Goal: Information Seeking & Learning: Learn about a topic

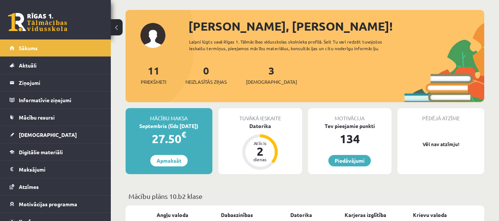
scroll to position [74, 0]
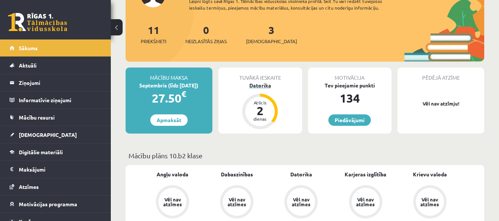
click at [253, 85] on div "Datorika" at bounding box center [260, 86] width 84 height 8
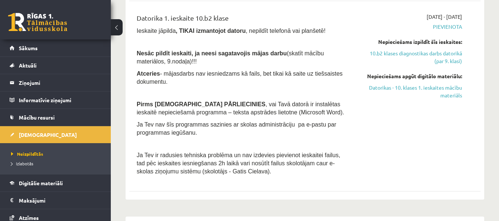
scroll to position [296, 0]
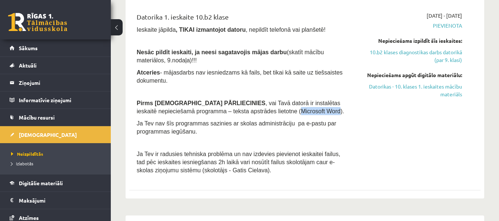
drag, startPoint x: 232, startPoint y: 111, endPoint x: 270, endPoint y: 109, distance: 37.8
click at [270, 109] on span ", vai Tavā datorā ir instalētas ieskaitē nepieciešamā programma – teksta apstrā…" at bounding box center [241, 107] width 208 height 14
copy span "Microsoft Word"
click at [364, 85] on link "Datorikas - 10. klases 1. ieskaites mācību materiāls" at bounding box center [411, 91] width 101 height 16
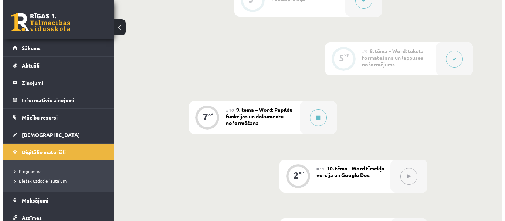
scroll to position [653, 0]
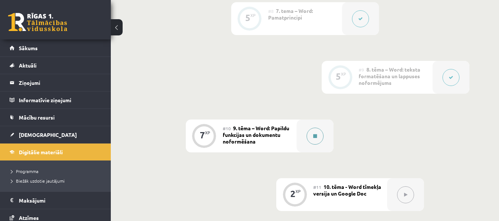
click at [313, 134] on icon at bounding box center [315, 136] width 4 height 4
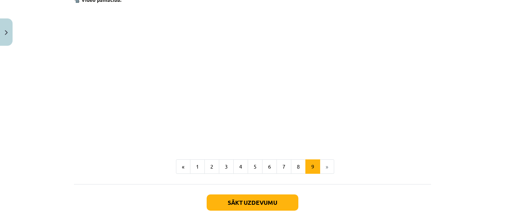
scroll to position [969, 0]
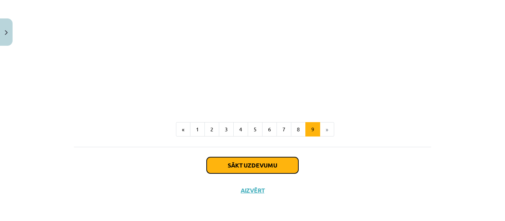
click at [257, 162] on button "Sākt uzdevumu" at bounding box center [252, 165] width 92 height 16
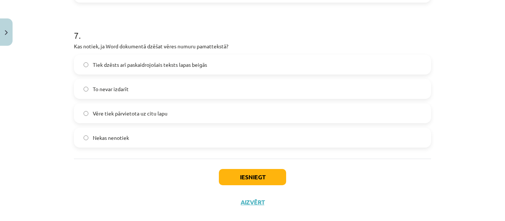
scroll to position [964, 0]
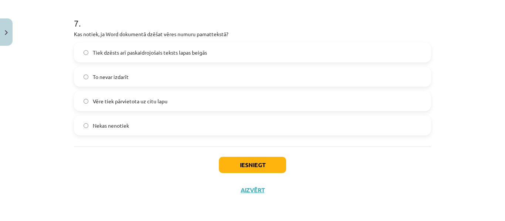
click at [86, 53] on label "Tiek dzēsts arī paskaidrojošais teksts lapas beigās" at bounding box center [252, 52] width 355 height 18
click at [243, 163] on button "Iesniegt" at bounding box center [252, 165] width 67 height 16
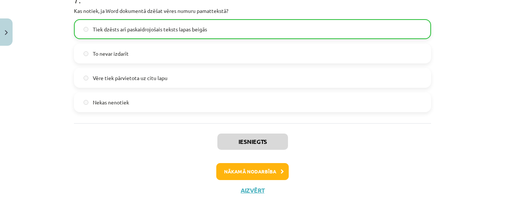
scroll to position [988, 0]
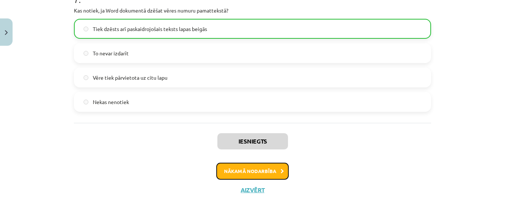
click at [232, 173] on button "Nākamā nodarbība" at bounding box center [252, 171] width 72 height 17
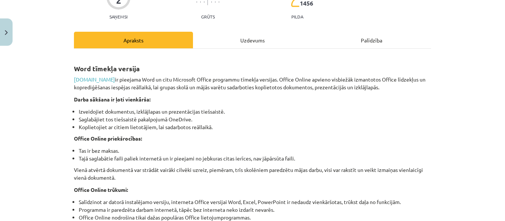
scroll to position [55, 0]
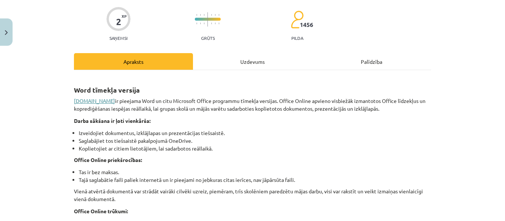
click at [95, 102] on link "www.office.com" at bounding box center [94, 101] width 41 height 7
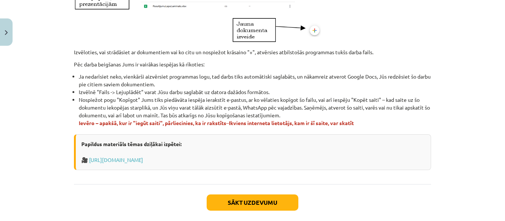
scroll to position [455, 0]
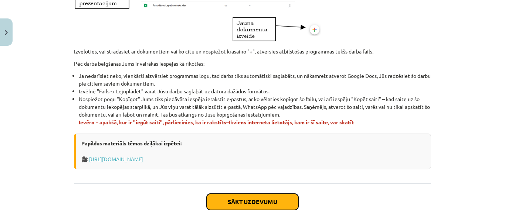
click at [216, 199] on button "Sākt uzdevumu" at bounding box center [252, 202] width 92 height 16
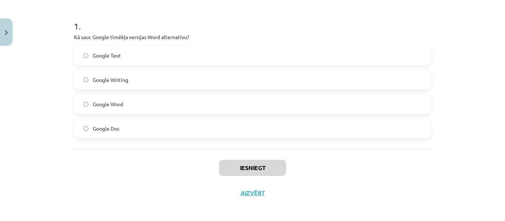
scroll to position [142, 0]
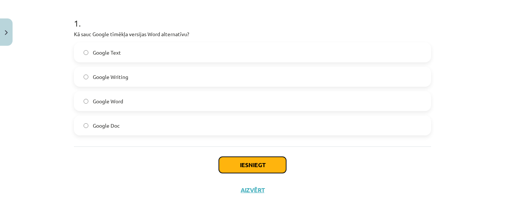
click at [237, 163] on button "Iesniegt" at bounding box center [252, 165] width 67 height 16
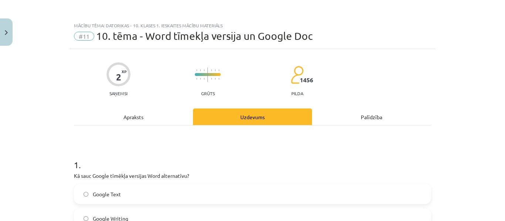
scroll to position [111, 0]
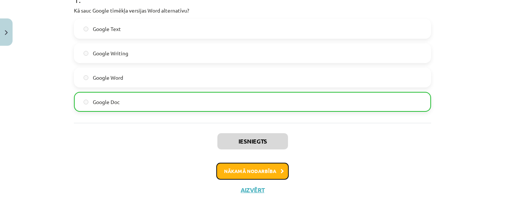
click at [222, 167] on button "Nākamā nodarbība" at bounding box center [252, 171] width 72 height 17
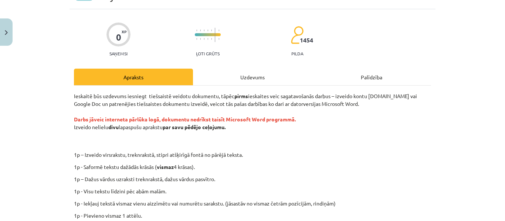
scroll to position [0, 0]
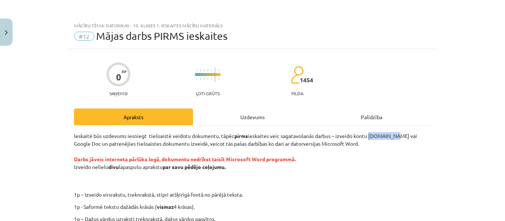
drag, startPoint x: 369, startPoint y: 136, endPoint x: 393, endPoint y: 131, distance: 24.9
copy p "Office.com"
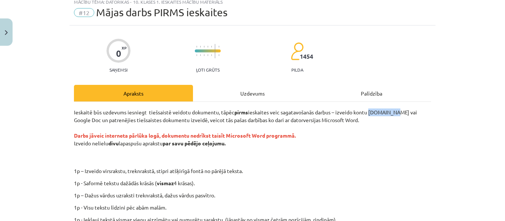
scroll to position [61, 0]
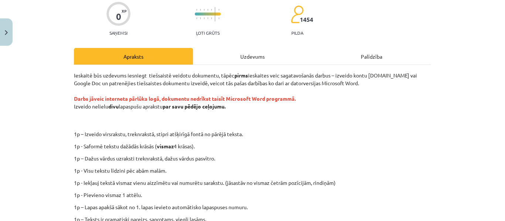
click at [356, 119] on p "Ieskaitē būs uzdevums iesniegt tiešsaistē veidotu dokumentu, tāpēc pirms ieskai…" at bounding box center [252, 99] width 357 height 54
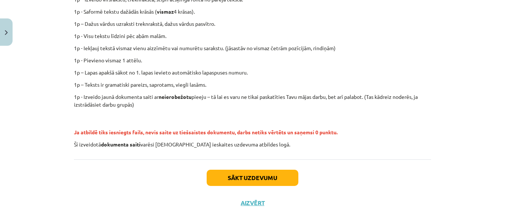
scroll to position [208, 0]
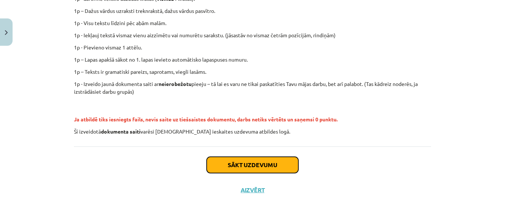
click at [269, 161] on button "Sākt uzdevumu" at bounding box center [252, 165] width 92 height 16
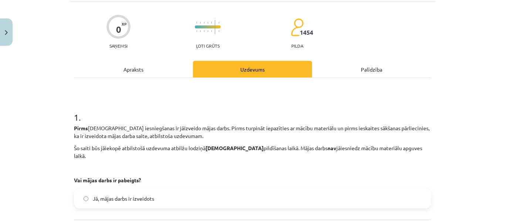
scroll to position [113, 0]
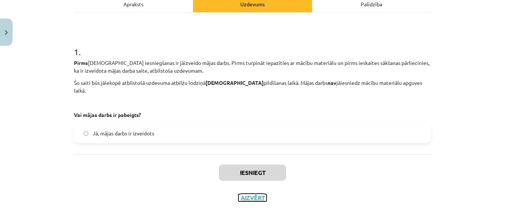
click at [249, 194] on button "Aizvērt" at bounding box center [252, 197] width 28 height 7
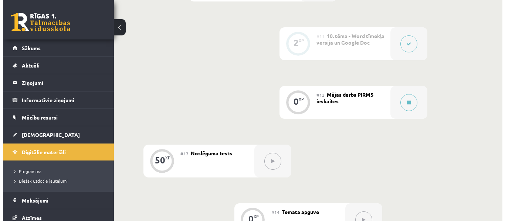
scroll to position [800, 0]
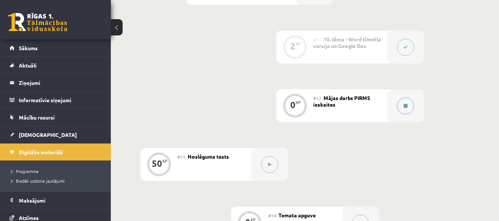
click at [411, 107] on button at bounding box center [405, 106] width 17 height 17
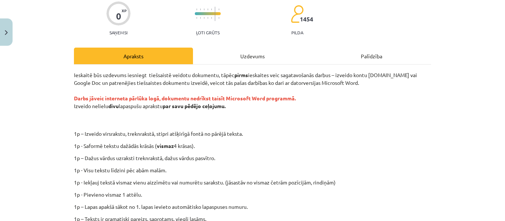
scroll to position [74, 0]
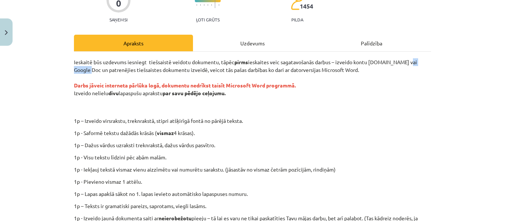
drag, startPoint x: 404, startPoint y: 62, endPoint x: 81, endPoint y: 69, distance: 323.6
click at [81, 69] on p "Ieskaitē būs uzdevums iesniegt tiešsaistē veidotu dokumentu, tāpēc pirms ieskai…" at bounding box center [252, 85] width 357 height 54
copy p "Google Doc"
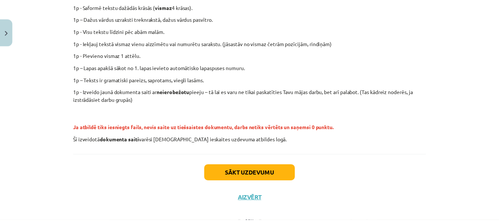
scroll to position [208, 0]
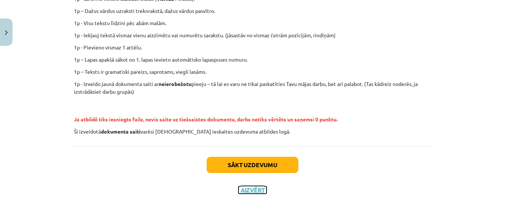
click at [245, 189] on button "Aizvērt" at bounding box center [252, 190] width 28 height 7
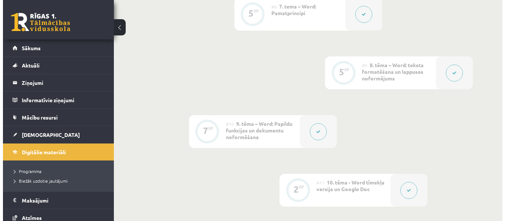
scroll to position [653, 0]
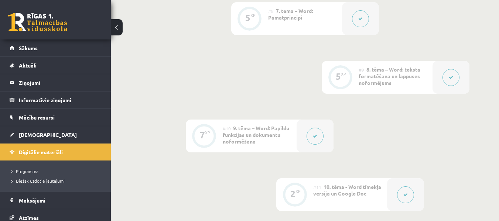
click at [319, 134] on button at bounding box center [315, 136] width 17 height 17
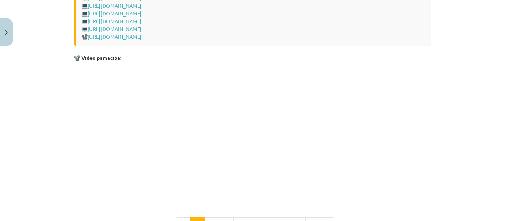
scroll to position [1480, 0]
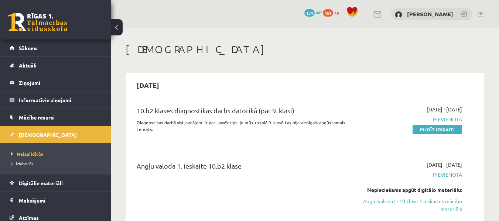
scroll to position [296, 0]
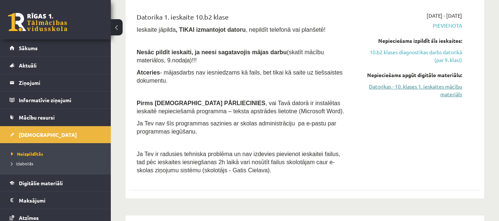
click at [404, 89] on link "Datorikas - 10. klases 1. ieskaites mācību materiāls" at bounding box center [411, 91] width 101 height 16
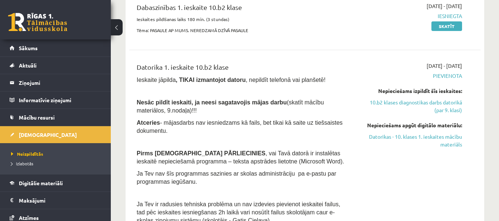
scroll to position [222, 0]
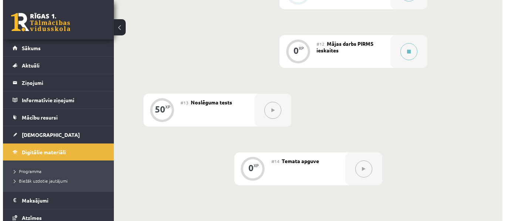
scroll to position [813, 0]
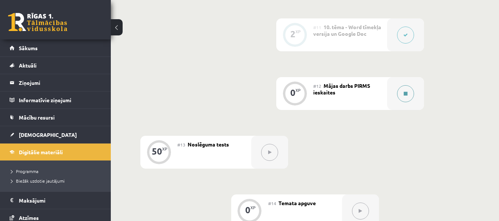
click at [409, 93] on button at bounding box center [405, 93] width 17 height 17
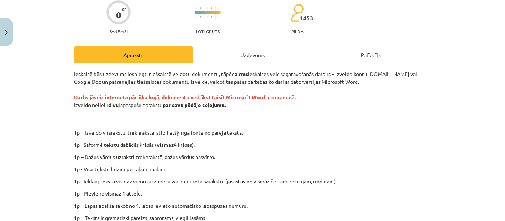
scroll to position [74, 0]
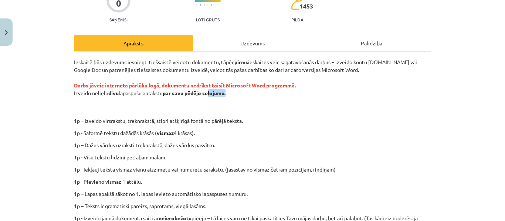
drag, startPoint x: 206, startPoint y: 93, endPoint x: 220, endPoint y: 93, distance: 14.1
click at [226, 96] on p "Ieskaitē būs uzdevums iesniegt tiešsaistē veidotu dokumentu, tāpēc pirms ieskai…" at bounding box center [252, 85] width 357 height 54
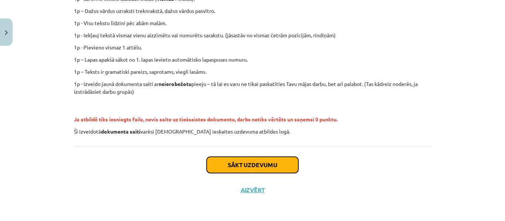
click at [259, 165] on button "Sākt uzdevumu" at bounding box center [252, 165] width 92 height 16
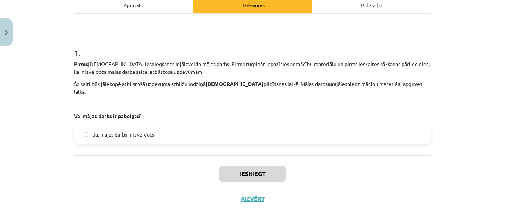
scroll to position [113, 0]
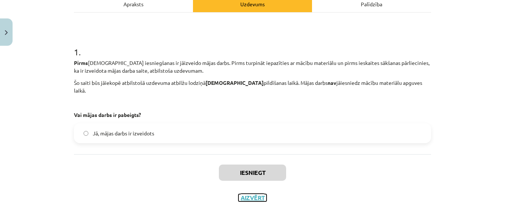
click at [250, 194] on button "Aizvērt" at bounding box center [252, 197] width 28 height 7
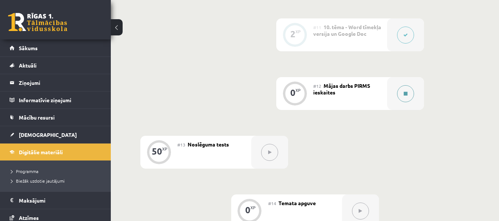
click at [407, 92] on icon at bounding box center [406, 94] width 4 height 4
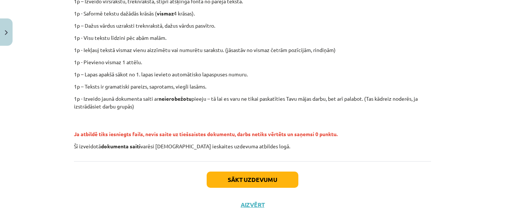
scroll to position [208, 0]
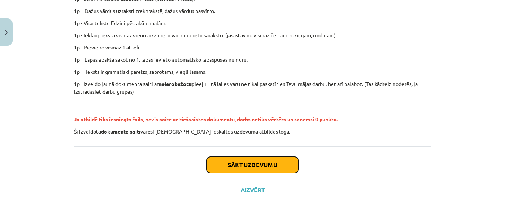
click at [251, 165] on button "Sākt uzdevumu" at bounding box center [252, 165] width 92 height 16
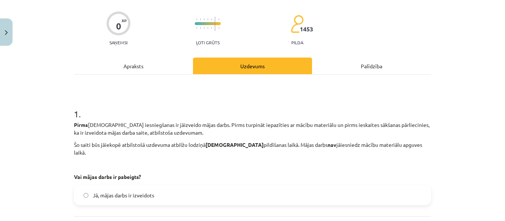
scroll to position [0, 0]
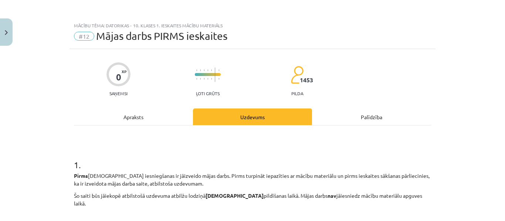
click at [133, 116] on div "Apraksts" at bounding box center [133, 117] width 119 height 17
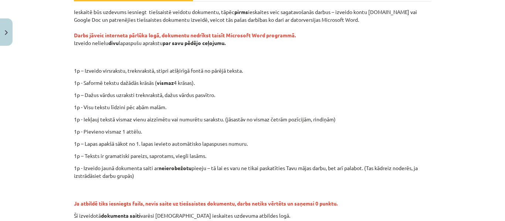
scroll to position [166, 0]
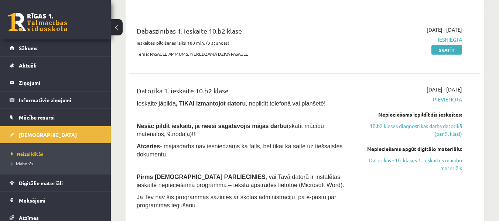
scroll to position [222, 0]
click at [403, 162] on link "Datorikas - 10. klases 1. ieskaites mācību materiāls" at bounding box center [411, 165] width 101 height 16
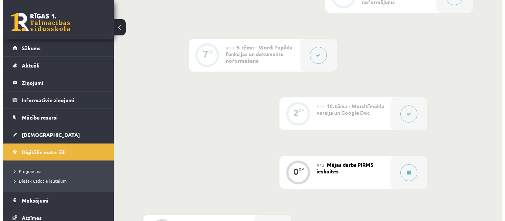
scroll to position [776, 0]
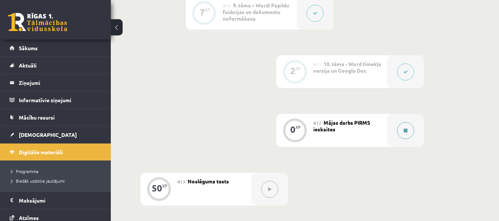
click at [412, 130] on button at bounding box center [405, 130] width 17 height 17
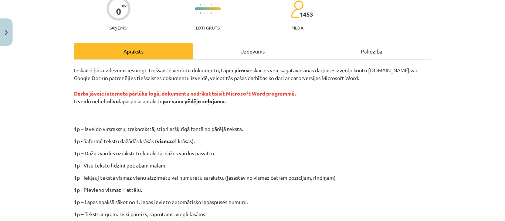
scroll to position [148, 0]
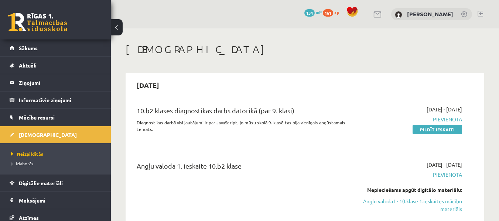
scroll to position [222, 0]
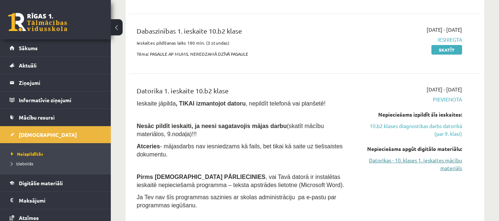
click at [428, 160] on link "Datorikas - 10. klases 1. ieskaites mācību materiāls" at bounding box center [411, 165] width 101 height 16
click at [388, 162] on link "Datorikas - 10. klases 1. ieskaites mācību materiāls" at bounding box center [411, 165] width 101 height 16
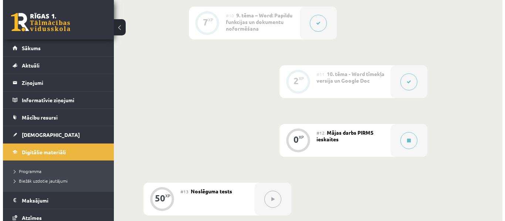
scroll to position [702, 0]
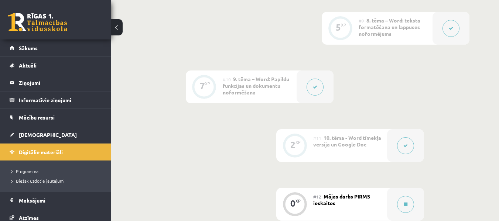
click at [452, 28] on icon at bounding box center [451, 28] width 4 height 4
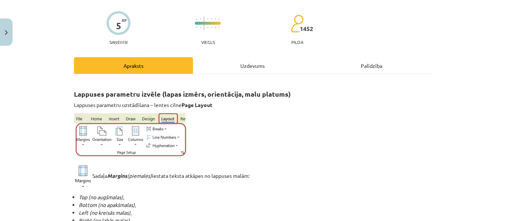
scroll to position [0, 0]
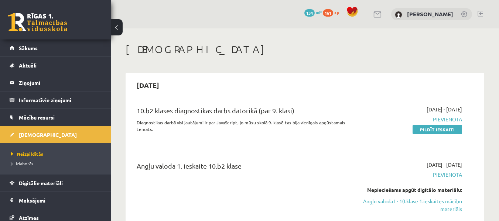
click at [482, 13] on link at bounding box center [481, 14] width 6 height 6
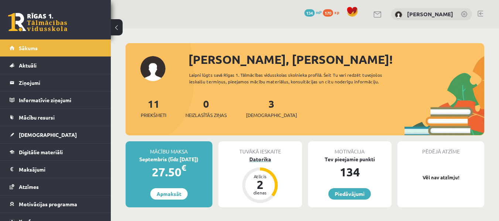
click at [263, 159] on div "Datorika" at bounding box center [260, 160] width 84 height 8
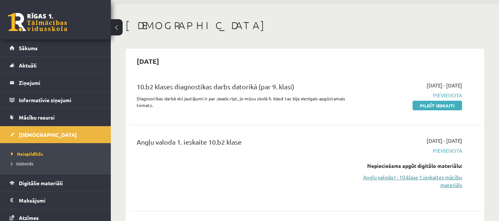
scroll to position [37, 0]
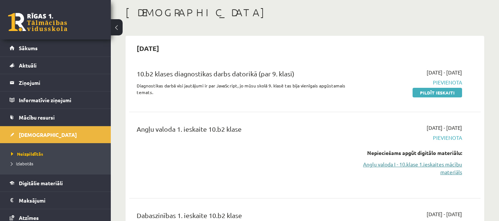
click at [399, 165] on link "Angļu valoda I - 10.klase 1.ieskaites mācību materiāls" at bounding box center [411, 169] width 101 height 16
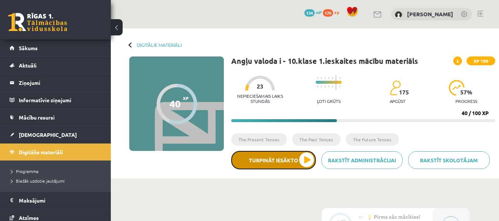
click at [304, 158] on button "Turpināt iesākto" at bounding box center [273, 160] width 85 height 18
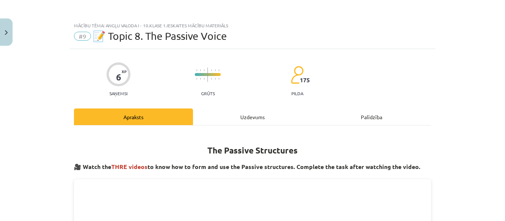
click at [245, 113] on div "Uzdevums" at bounding box center [252, 117] width 119 height 17
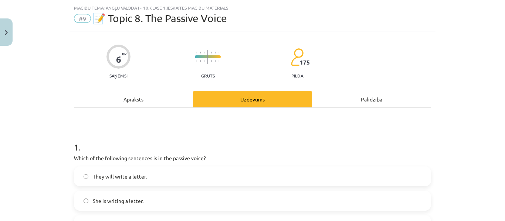
scroll to position [18, 0]
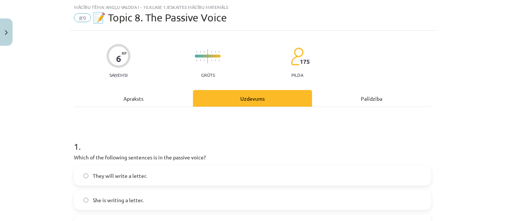
click at [129, 100] on div "Apraksts" at bounding box center [133, 98] width 119 height 17
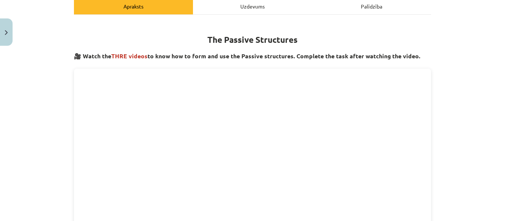
scroll to position [37, 0]
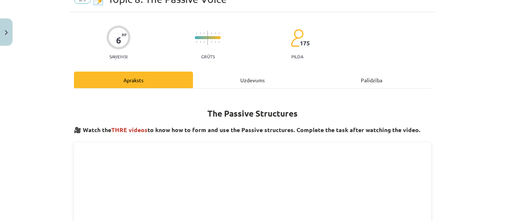
click at [148, 81] on div "Apraksts" at bounding box center [133, 80] width 119 height 17
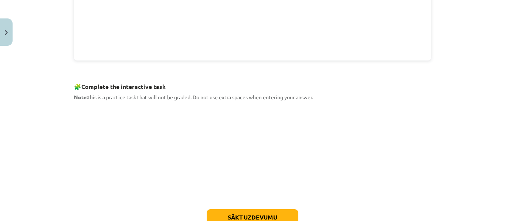
scroll to position [334, 0]
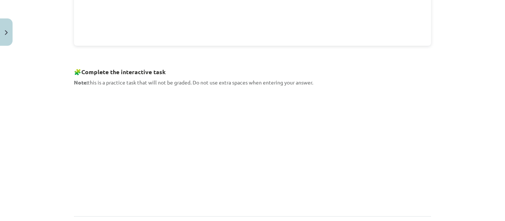
click at [66, 154] on div "Mācību tēma: Angļu valoda i - 10.klase 1.ieskaites mācību materiāls #9 📝 Topic …" at bounding box center [252, 110] width 505 height 221
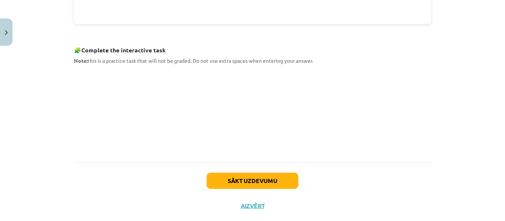
scroll to position [371, 0]
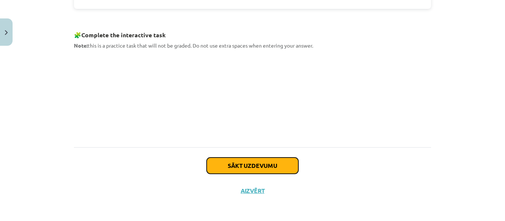
click at [256, 163] on button "Sākt uzdevumu" at bounding box center [252, 166] width 92 height 16
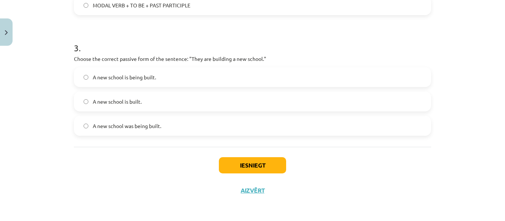
scroll to position [359, 0]
drag, startPoint x: 242, startPoint y: 165, endPoint x: 242, endPoint y: 161, distance: 3.8
click at [242, 164] on button "Iesniegt" at bounding box center [252, 165] width 67 height 16
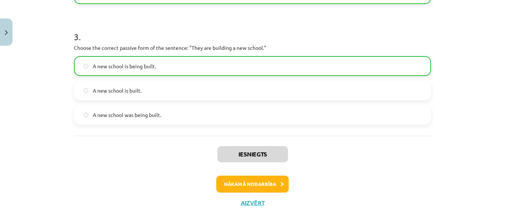
scroll to position [383, 0]
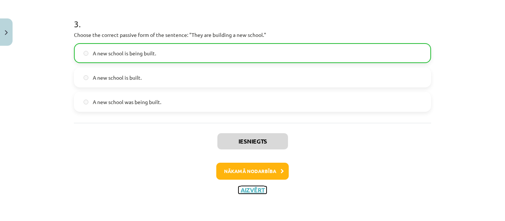
click at [248, 190] on button "Aizvērt" at bounding box center [252, 190] width 28 height 7
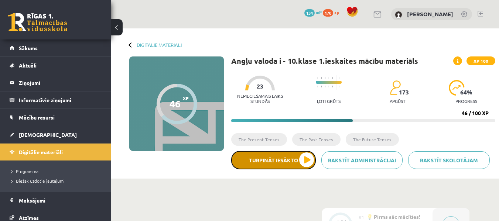
click at [309, 160] on button "Turpināt iesākto" at bounding box center [273, 160] width 85 height 18
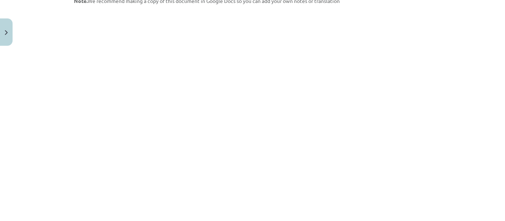
scroll to position [148, 0]
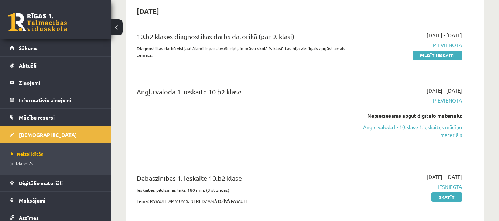
scroll to position [74, 0]
click at [390, 128] on link "Angļu valoda I - 10.klase 1.ieskaites mācību materiāls" at bounding box center [411, 132] width 101 height 16
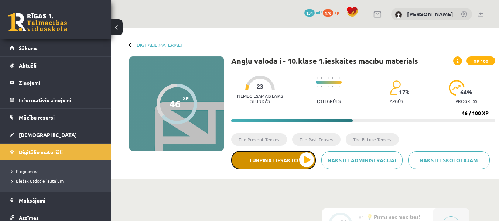
click at [307, 158] on button "Turpināt iesākto" at bounding box center [273, 160] width 85 height 18
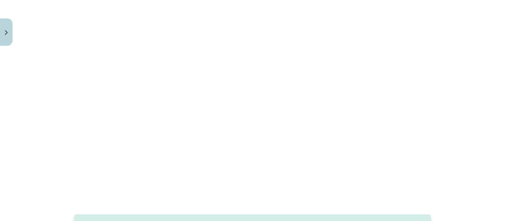
scroll to position [182, 0]
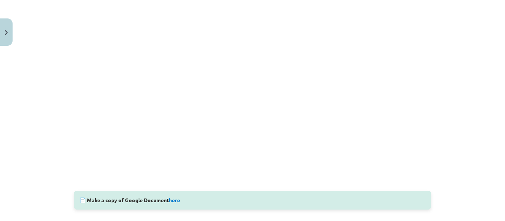
drag, startPoint x: 0, startPoint y: 239, endPoint x: 69, endPoint y: 30, distance: 219.4
click at [69, 30] on div "6 XP Saņemsi Viegls 173 pilda Apraksts Uzdevums Palīdzība 🔍 Explore new words a…" at bounding box center [252, 71] width 366 height 409
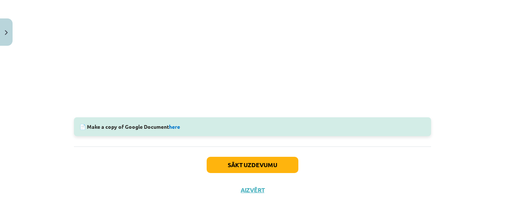
scroll to position [256, 0]
click at [252, 168] on button "Sākt uzdevumu" at bounding box center [252, 165] width 92 height 16
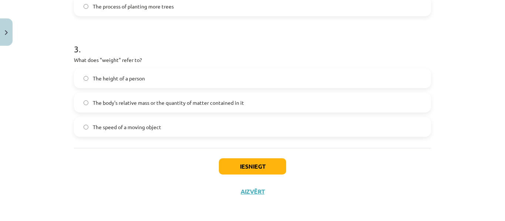
scroll to position [359, 0]
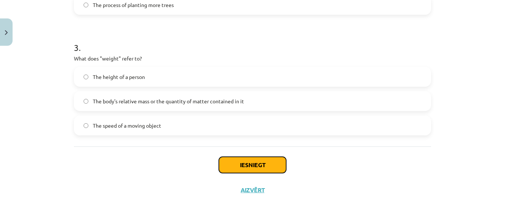
click at [250, 165] on button "Iesniegt" at bounding box center [252, 165] width 67 height 16
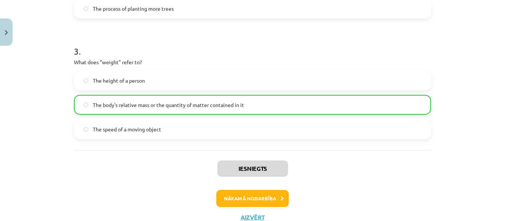
scroll to position [383, 0]
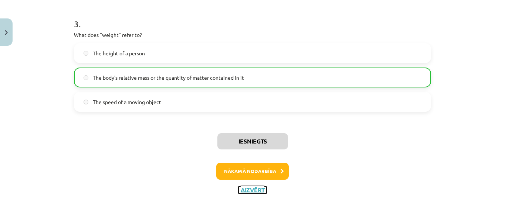
click at [253, 190] on button "Aizvērt" at bounding box center [252, 190] width 28 height 7
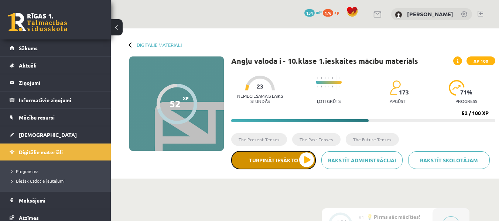
click at [307, 159] on button "Turpināt iesākto" at bounding box center [273, 160] width 85 height 18
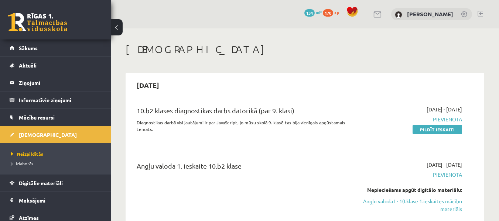
scroll to position [74, 0]
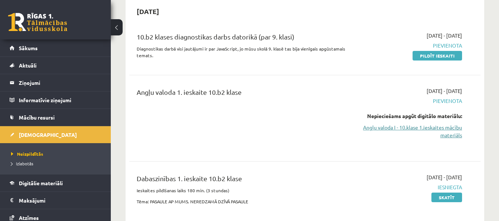
click at [394, 126] on link "Angļu valoda I - 10.klase 1.ieskaites mācību materiāls" at bounding box center [411, 132] width 101 height 16
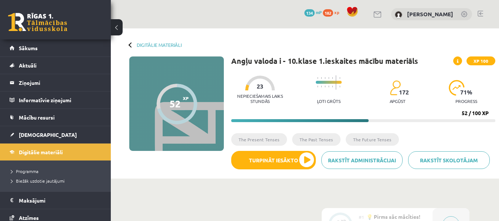
click at [482, 11] on link at bounding box center [481, 14] width 6 height 6
